Goal: Information Seeking & Learning: Compare options

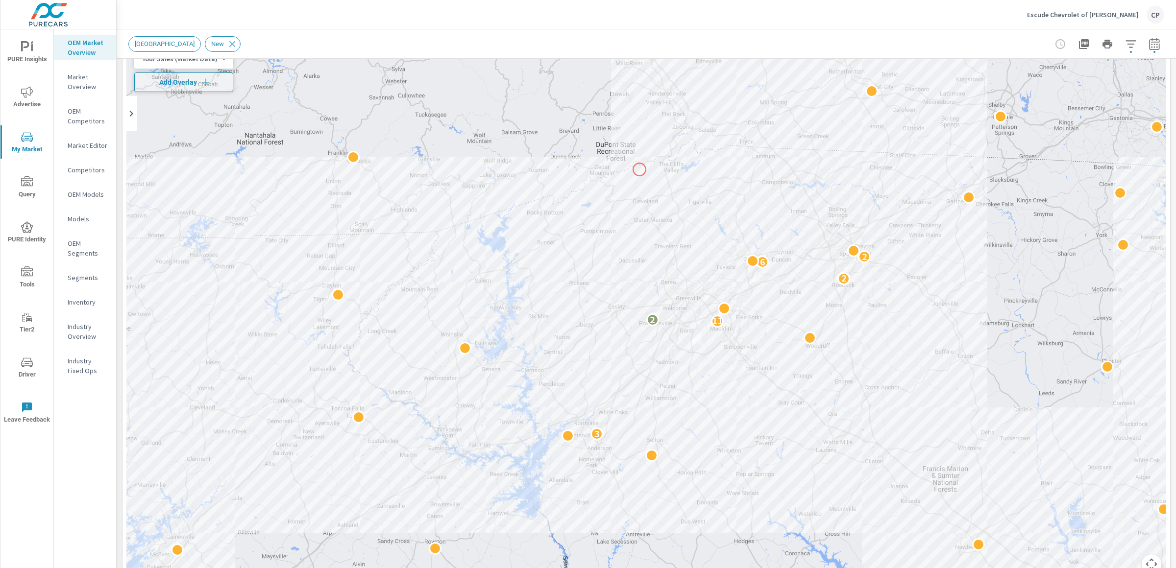
scroll to position [47, 0]
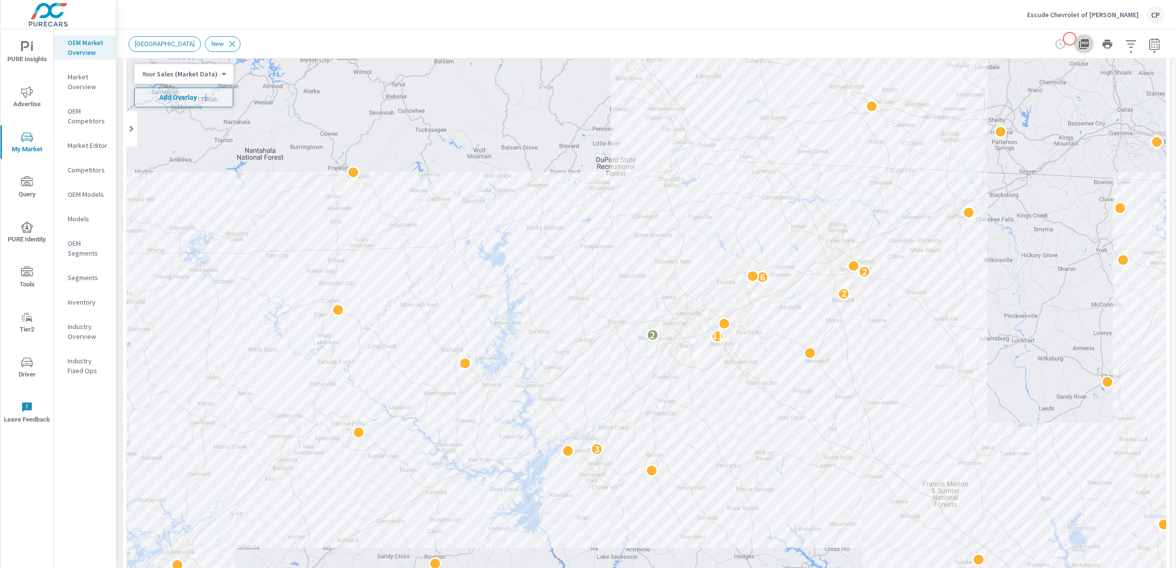
click at [1078, 39] on icon "button" at bounding box center [1084, 44] width 12 height 12
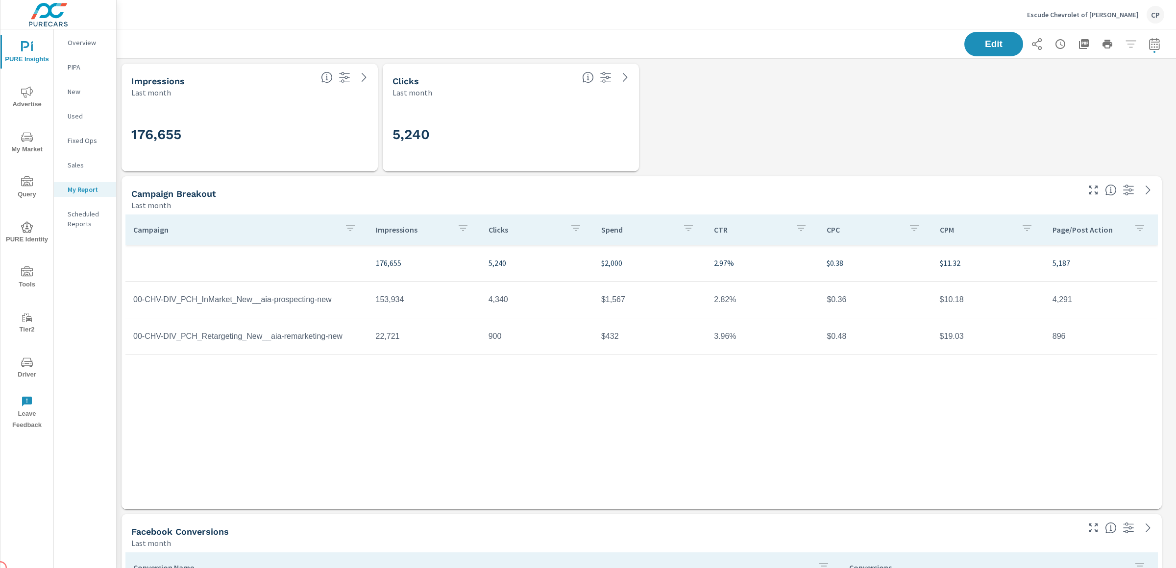
scroll to position [3405, 1069]
click at [1149, 30] on div "Edit" at bounding box center [646, 43] width 1036 height 29
click at [1149, 32] on div "Edit" at bounding box center [1064, 44] width 200 height 25
click at [1149, 42] on icon "button" at bounding box center [1155, 44] width 12 height 12
select select "Last month"
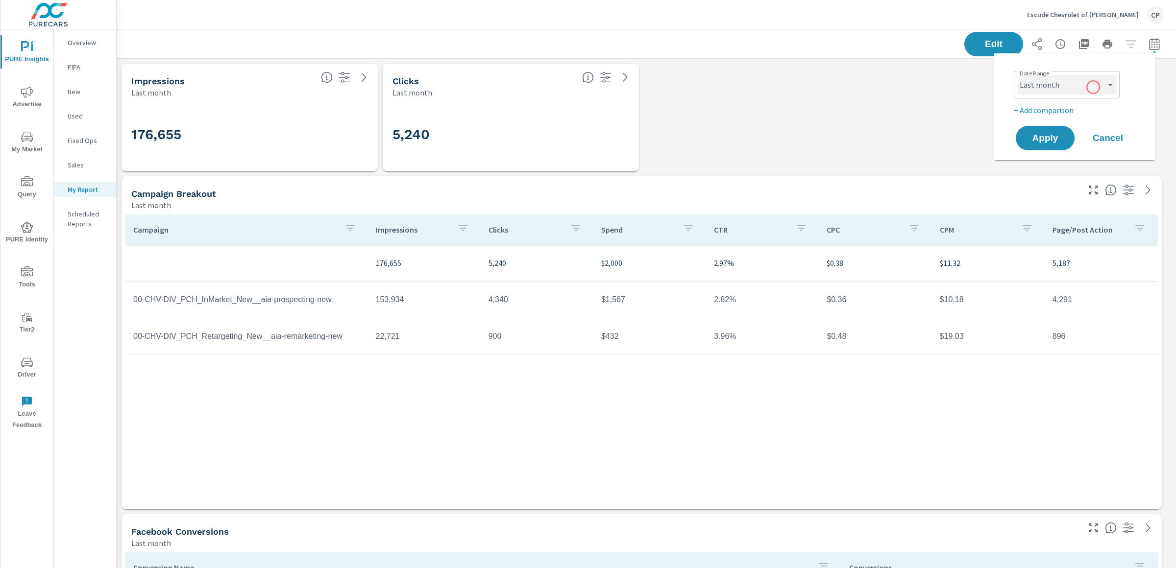
click at [1089, 81] on select "Custom Yesterday Last week Last 7 days Last 14 days Last 30 days Last 45 days L…" at bounding box center [1067, 85] width 98 height 20
click at [1066, 113] on p "+ Add comparison" at bounding box center [1076, 110] width 125 height 12
click at [1070, 121] on select "Custom Previous period Previous month Previous year" at bounding box center [1067, 128] width 98 height 20
click at [1018, 118] on select "Custom Previous period Previous month Previous year" at bounding box center [1067, 128] width 98 height 20
select select "Previous month"
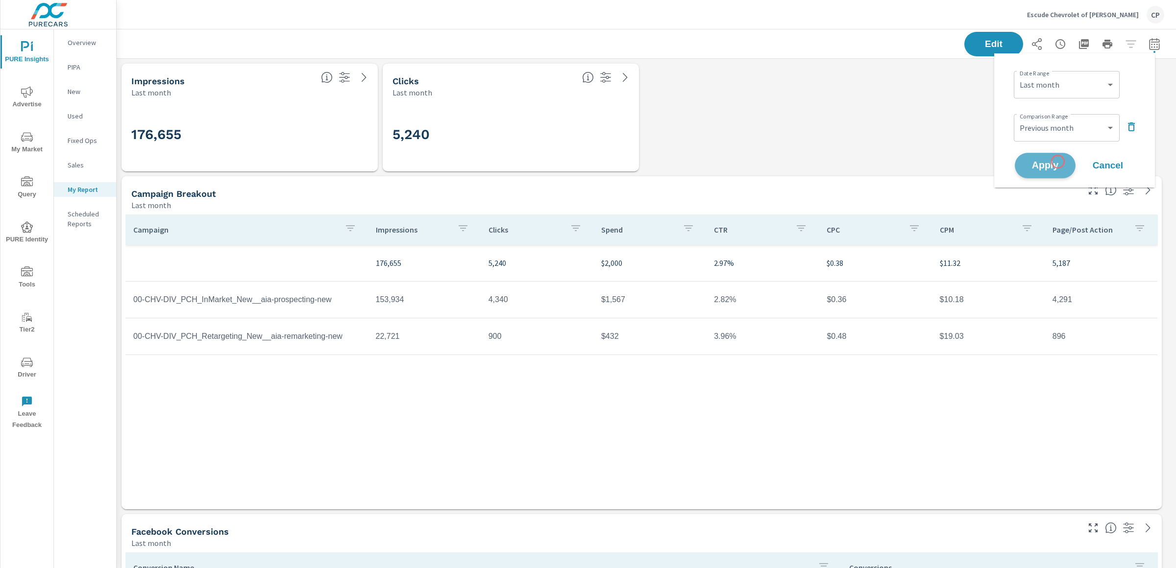
click at [1058, 162] on span "Apply" at bounding box center [1045, 165] width 40 height 9
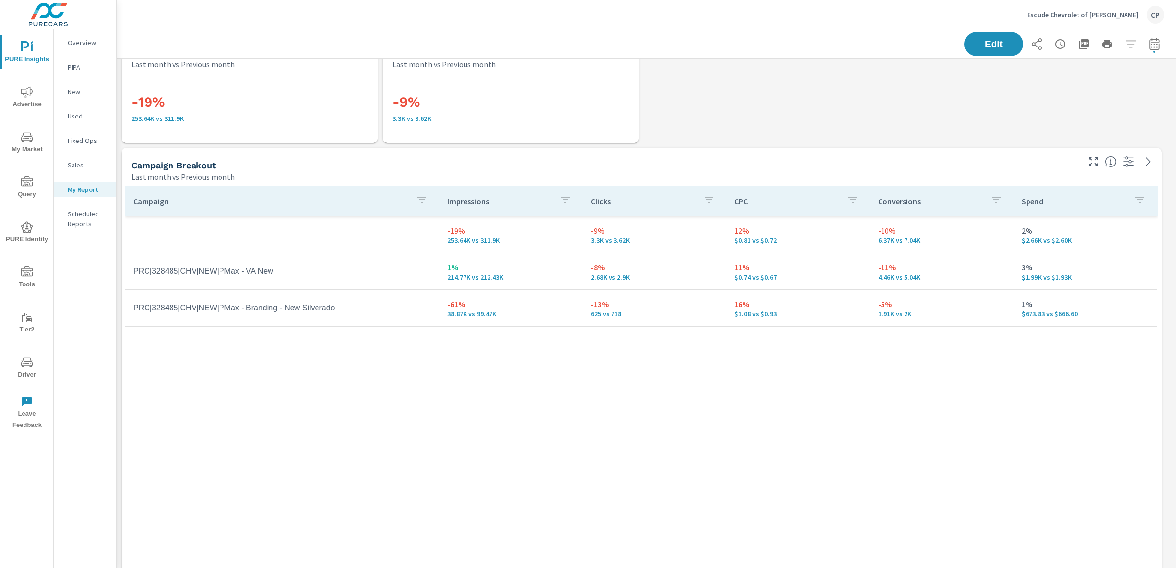
scroll to position [941, 0]
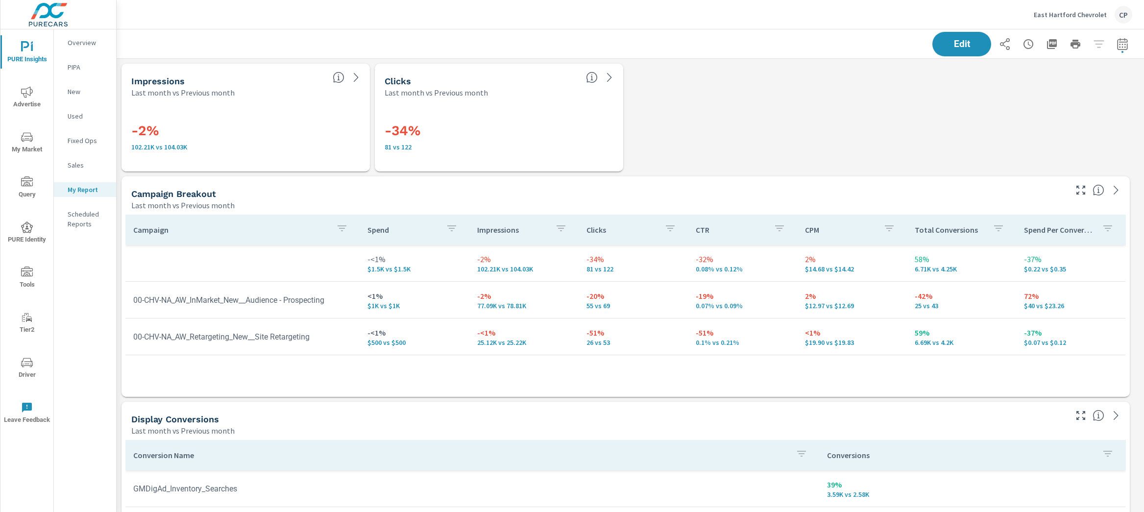
scroll to position [3856, 1037]
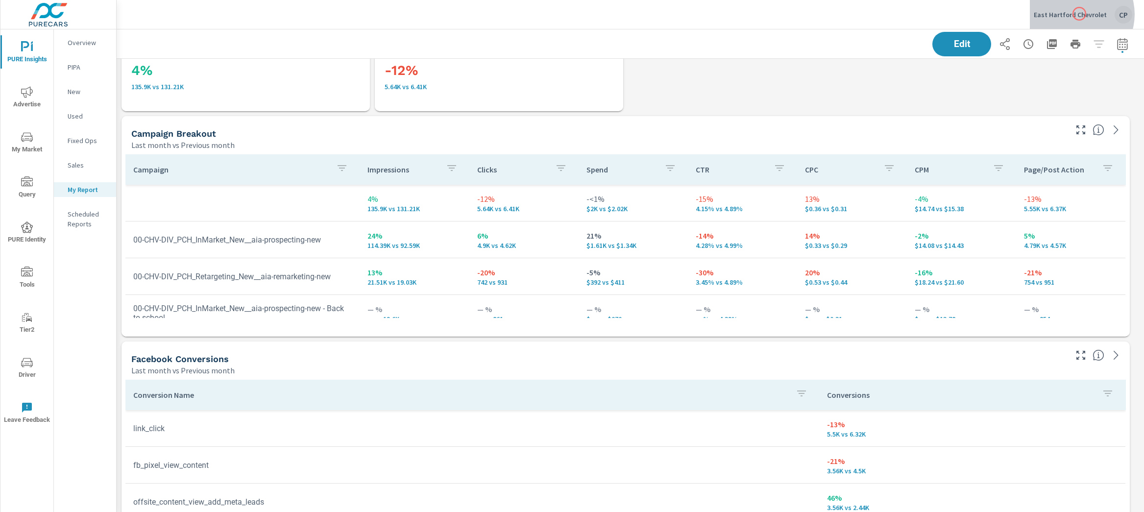
click at [1080, 14] on p "East Hartford Chevrolet" at bounding box center [1070, 14] width 73 height 9
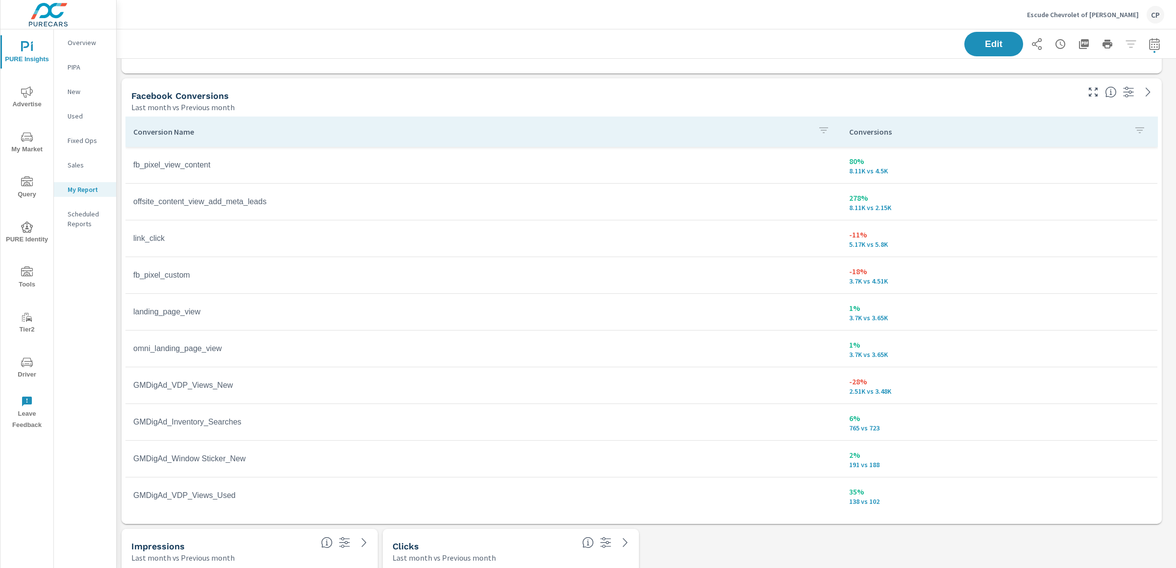
scroll to position [13, 0]
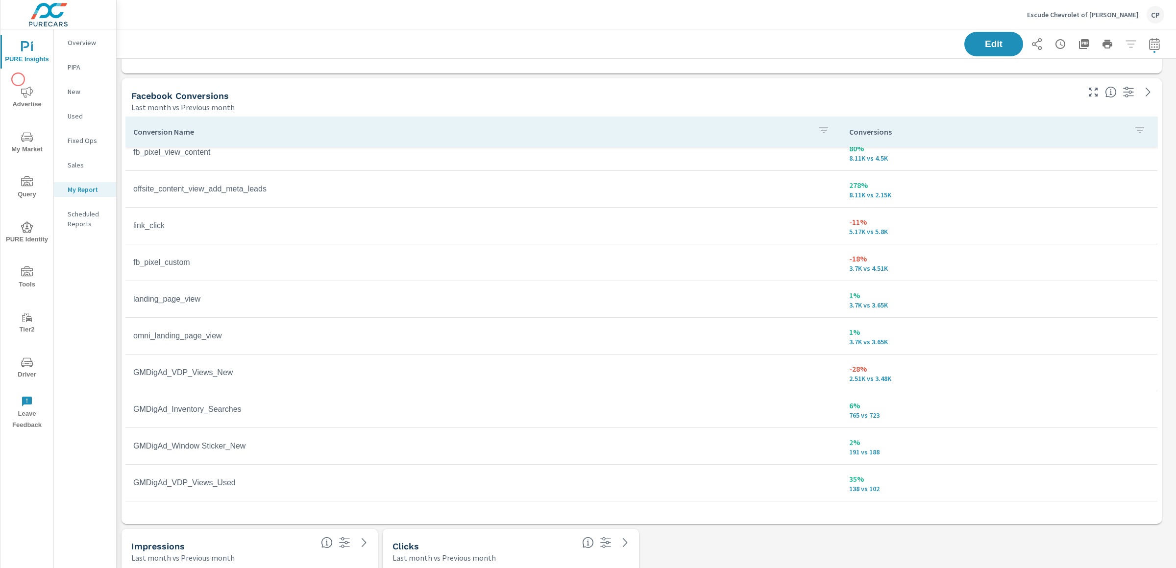
click at [18, 79] on div "PURE Insights Advertise My Market Query PURE Identity Tools Tier2 Driver Leave …" at bounding box center [26, 232] width 53 height 406
click at [26, 91] on icon "nav menu" at bounding box center [27, 92] width 12 height 12
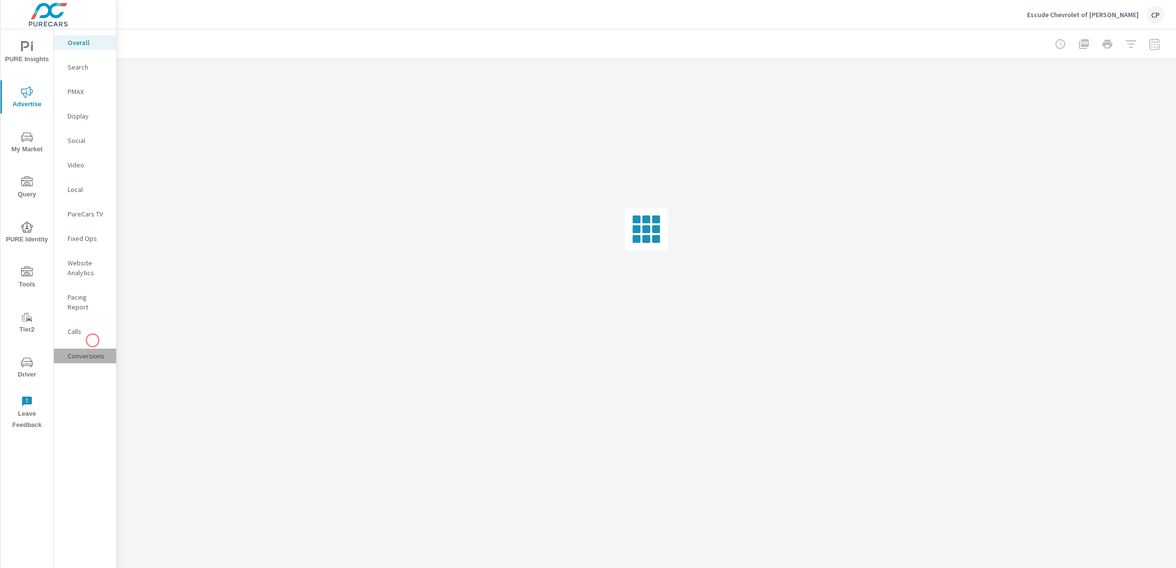
click at [93, 351] on p "Conversions" at bounding box center [88, 356] width 41 height 10
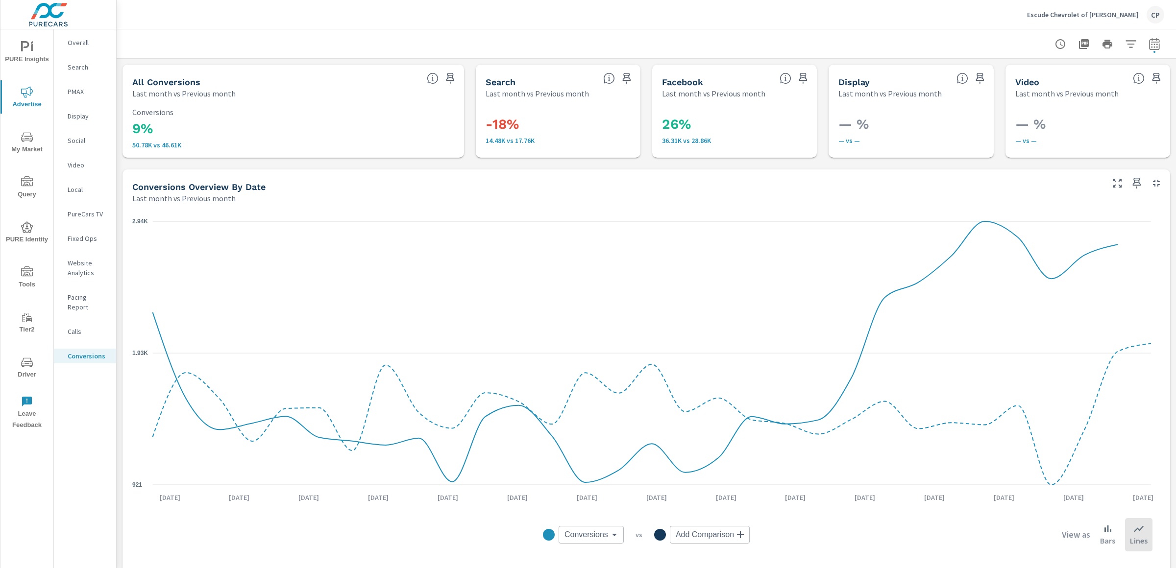
click at [37, 48] on span "PURE Insights" at bounding box center [26, 53] width 47 height 24
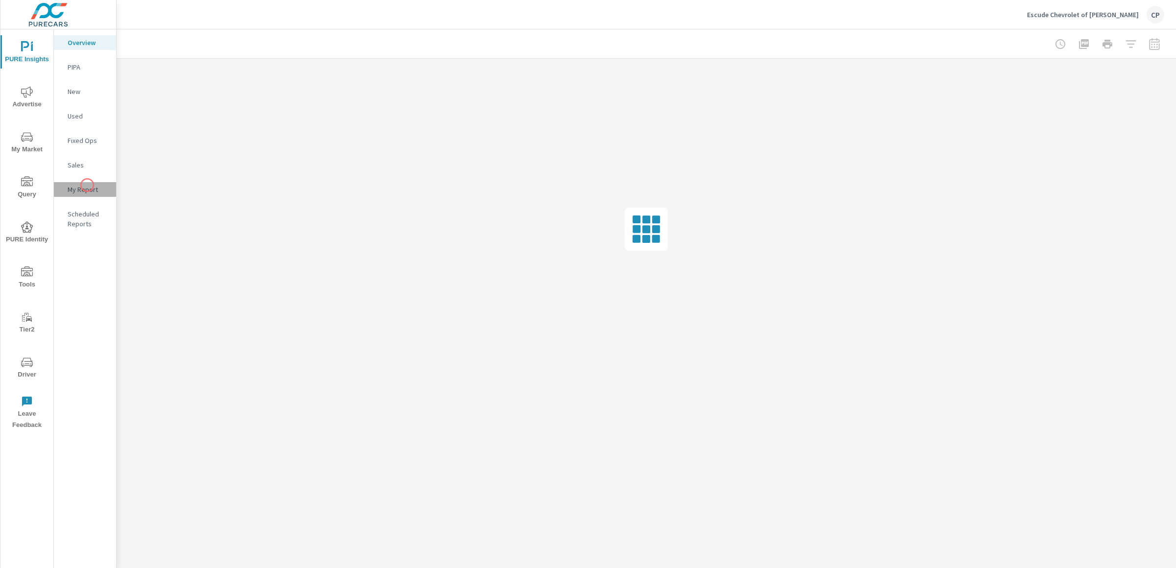
click at [87, 185] on p "My Report" at bounding box center [88, 190] width 41 height 10
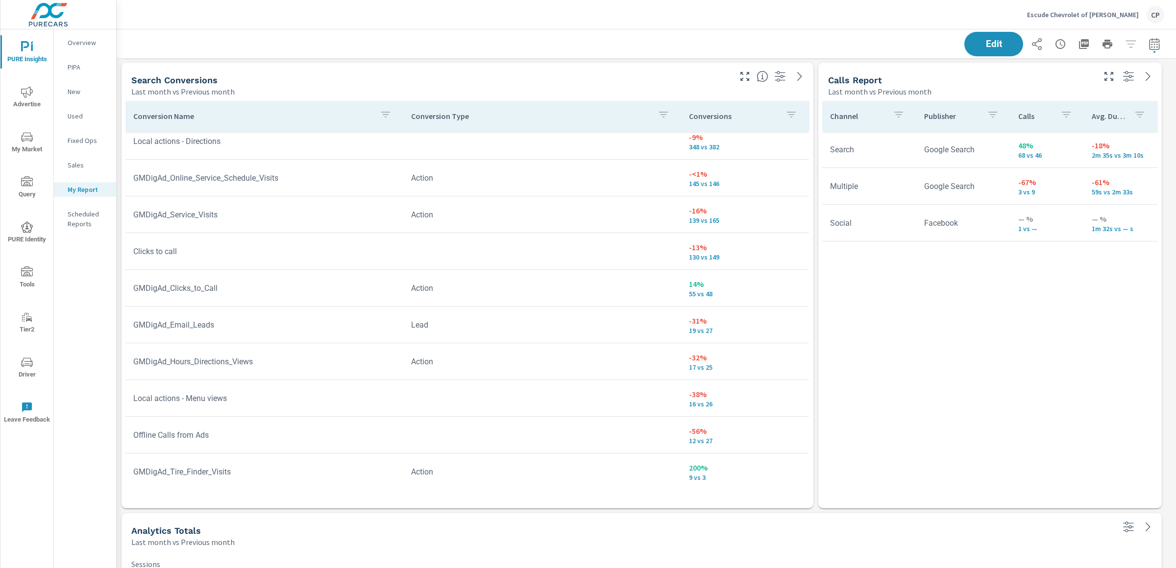
scroll to position [2453, 0]
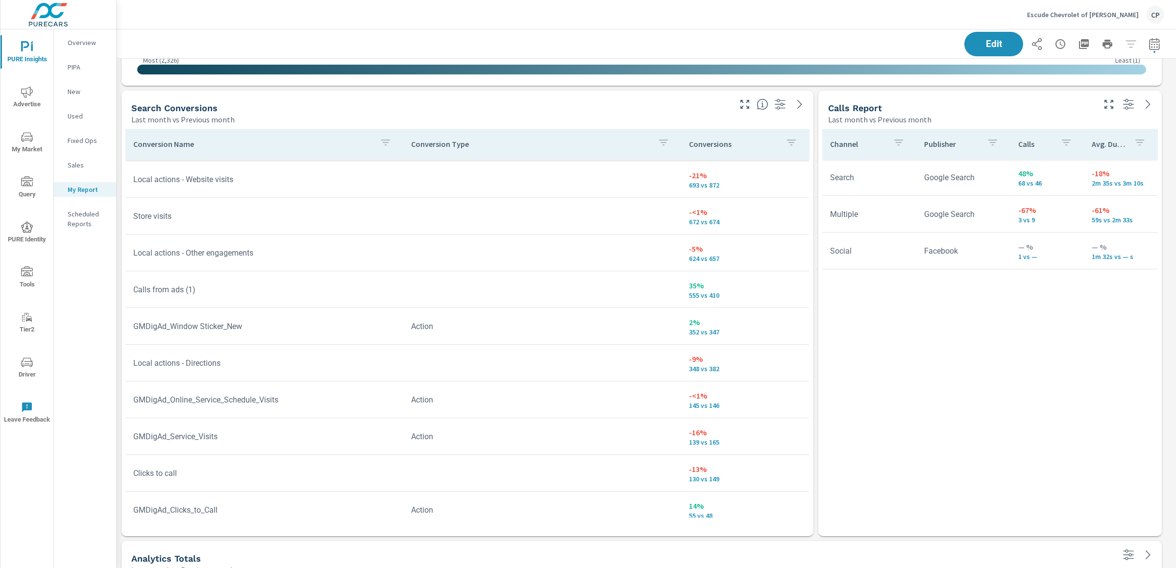
scroll to position [84, 0]
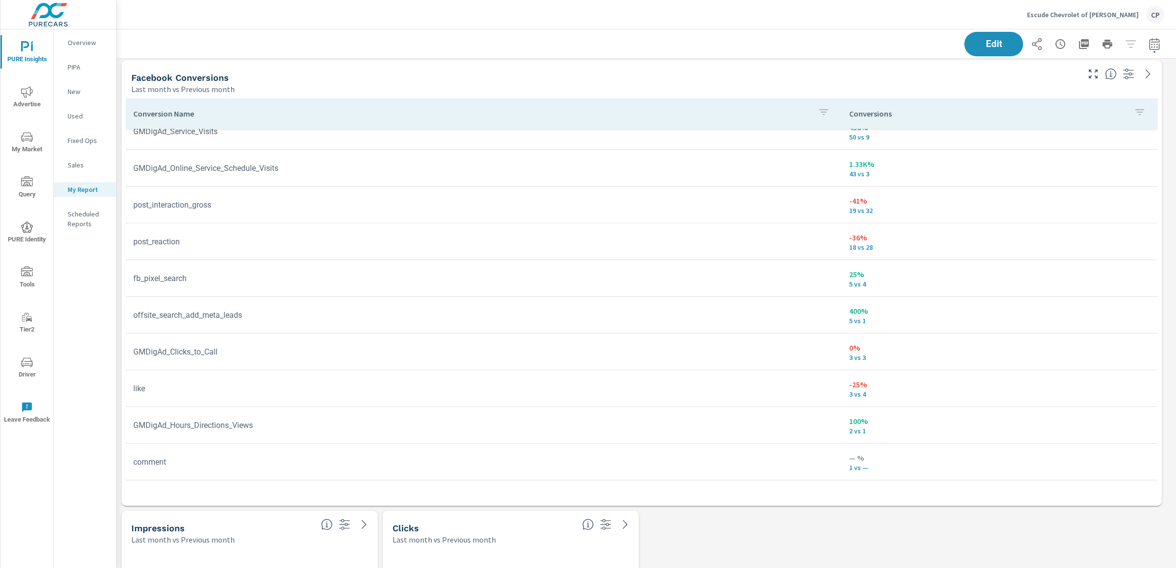
scroll to position [181, 0]
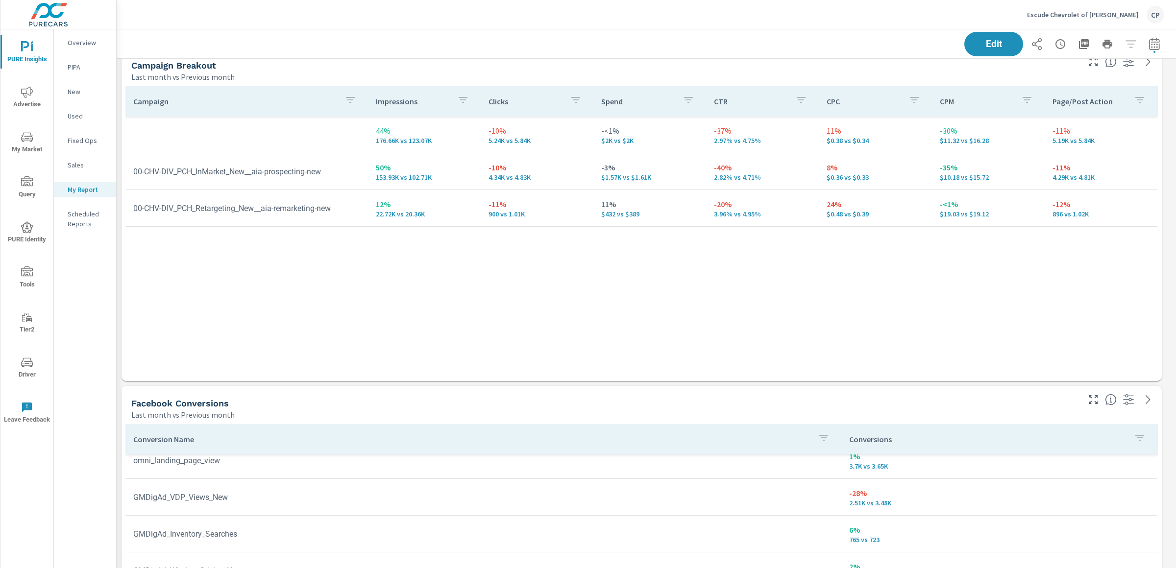
scroll to position [108, 0]
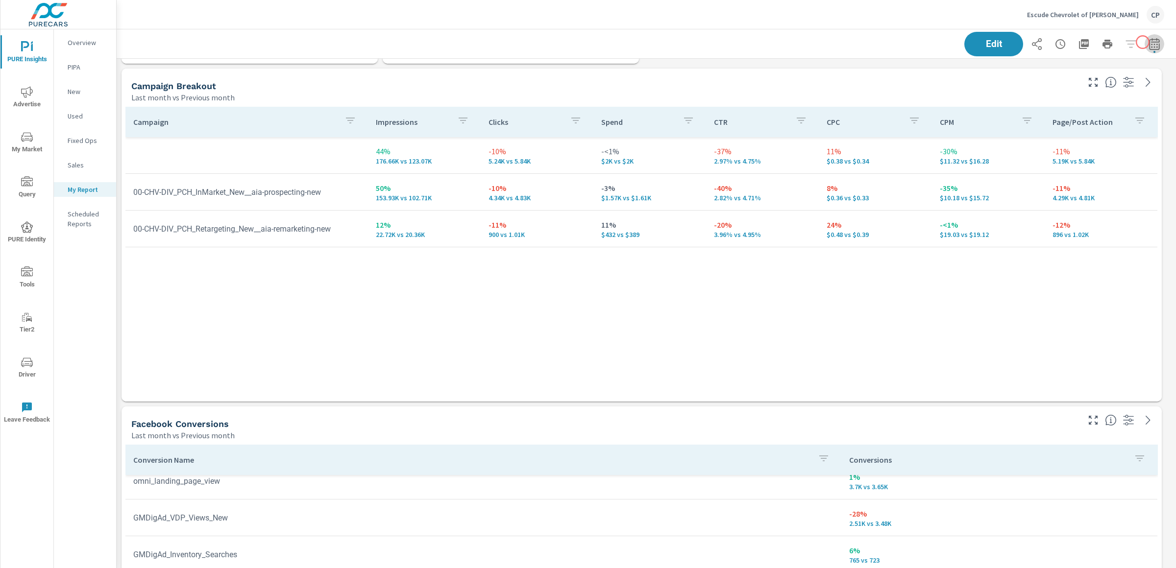
click at [1149, 42] on icon "button" at bounding box center [1155, 44] width 12 height 12
select select "Last month"
select select "Previous month"
click at [1126, 130] on icon "button" at bounding box center [1132, 127] width 12 height 12
click at [1048, 143] on button "Apply" at bounding box center [1045, 137] width 61 height 25
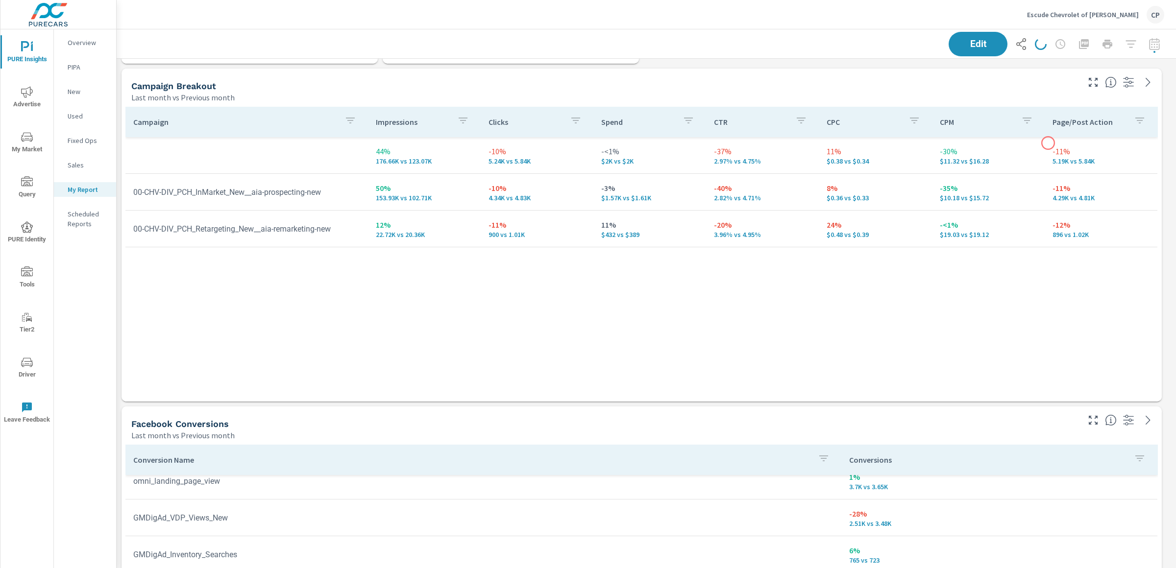
scroll to position [3405, 1069]
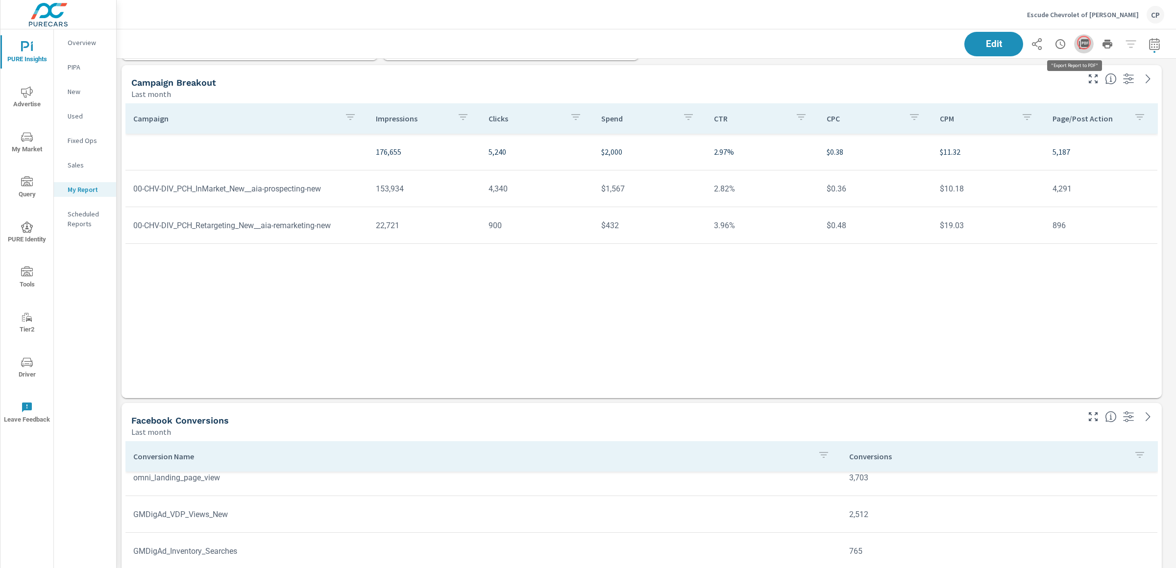
scroll to position [3405, 1069]
click at [1084, 43] on button "button" at bounding box center [1084, 44] width 20 height 20
